Goal: Task Accomplishment & Management: Manage account settings

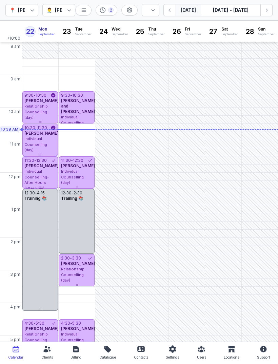
select select "week"
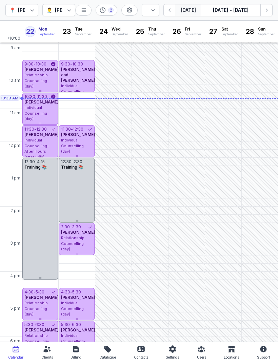
click at [266, 11] on icon "button" at bounding box center [266, 10] width 7 height 7
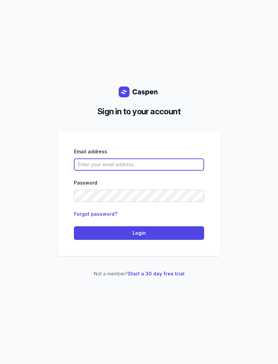
type input "[EMAIL_ADDRESS][DOMAIN_NAME]"
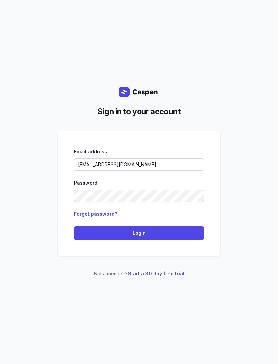
click at [171, 238] on button "Login" at bounding box center [139, 233] width 130 height 14
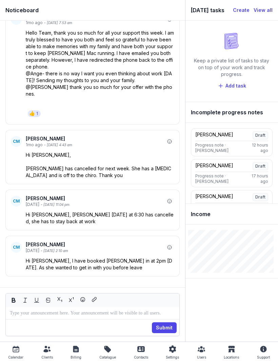
click at [21, 359] on div "Calendar" at bounding box center [15, 357] width 15 height 8
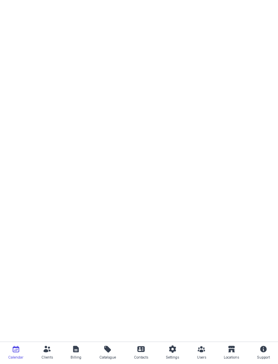
select select "week"
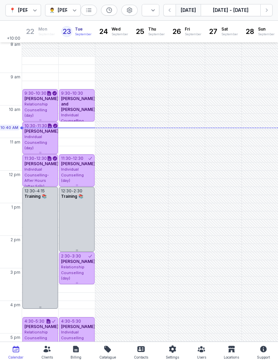
scroll to position [2, 0]
click at [264, 10] on icon "button" at bounding box center [266, 10] width 7 height 7
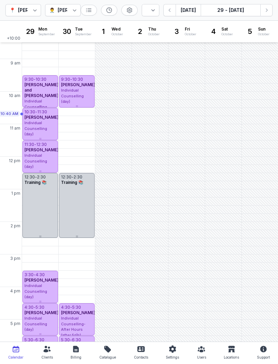
scroll to position [16, 0]
click at [10, 348] on div "Calendar" at bounding box center [15, 353] width 15 height 16
